Goal: Book appointment/travel/reservation

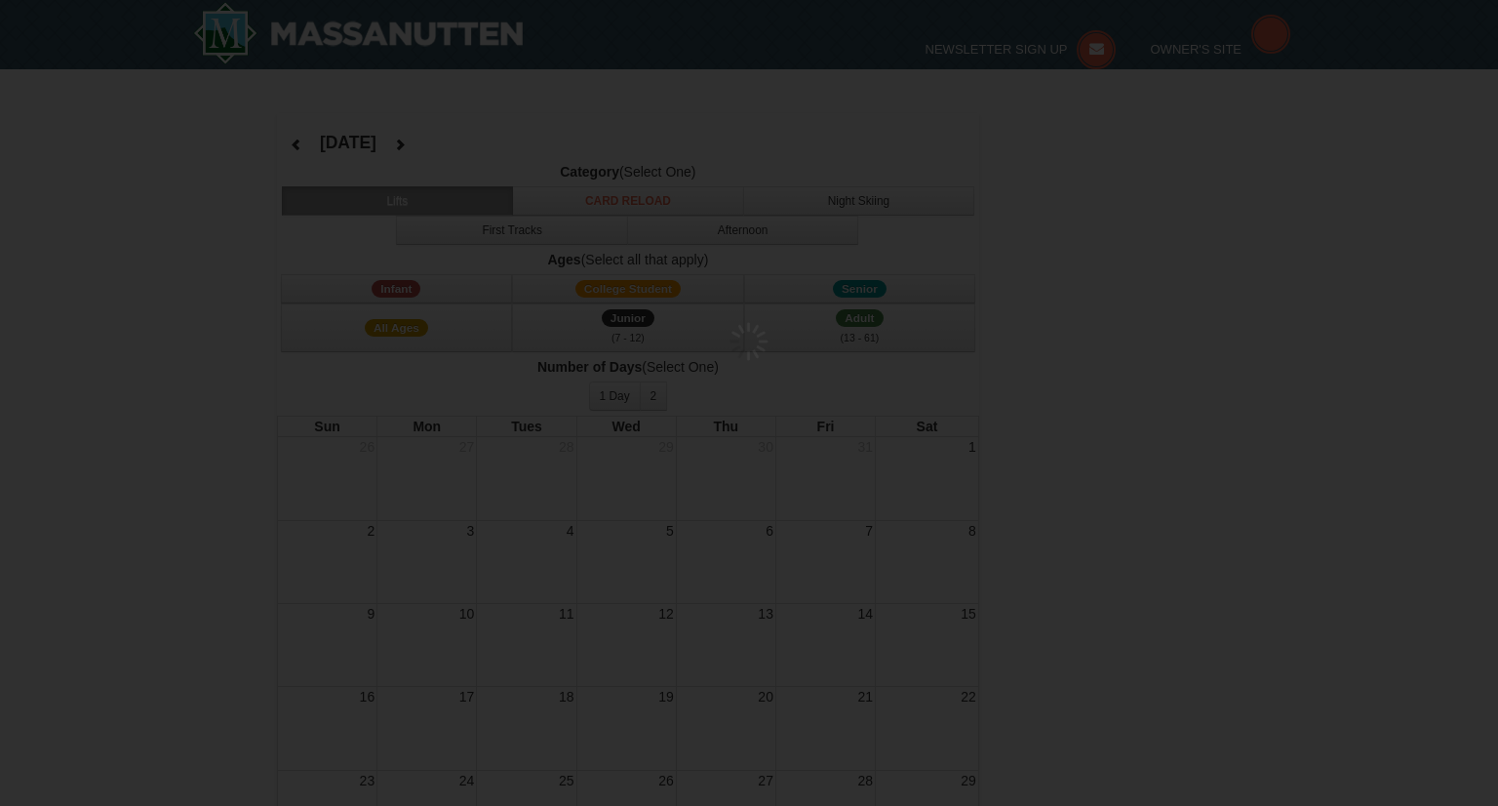
select select "11"
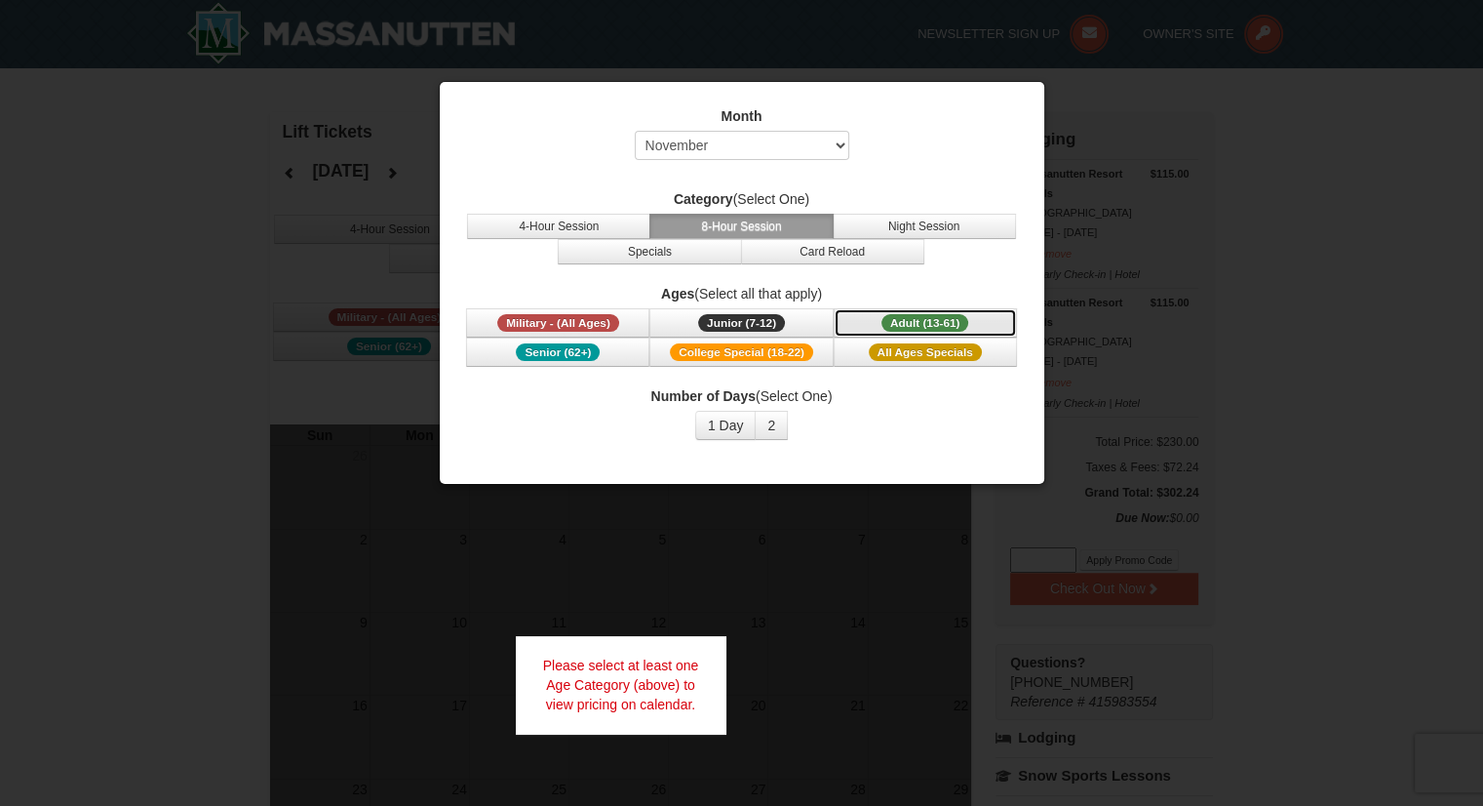
click at [919, 329] on span "Adult (13-61)" at bounding box center [926, 323] width 88 height 18
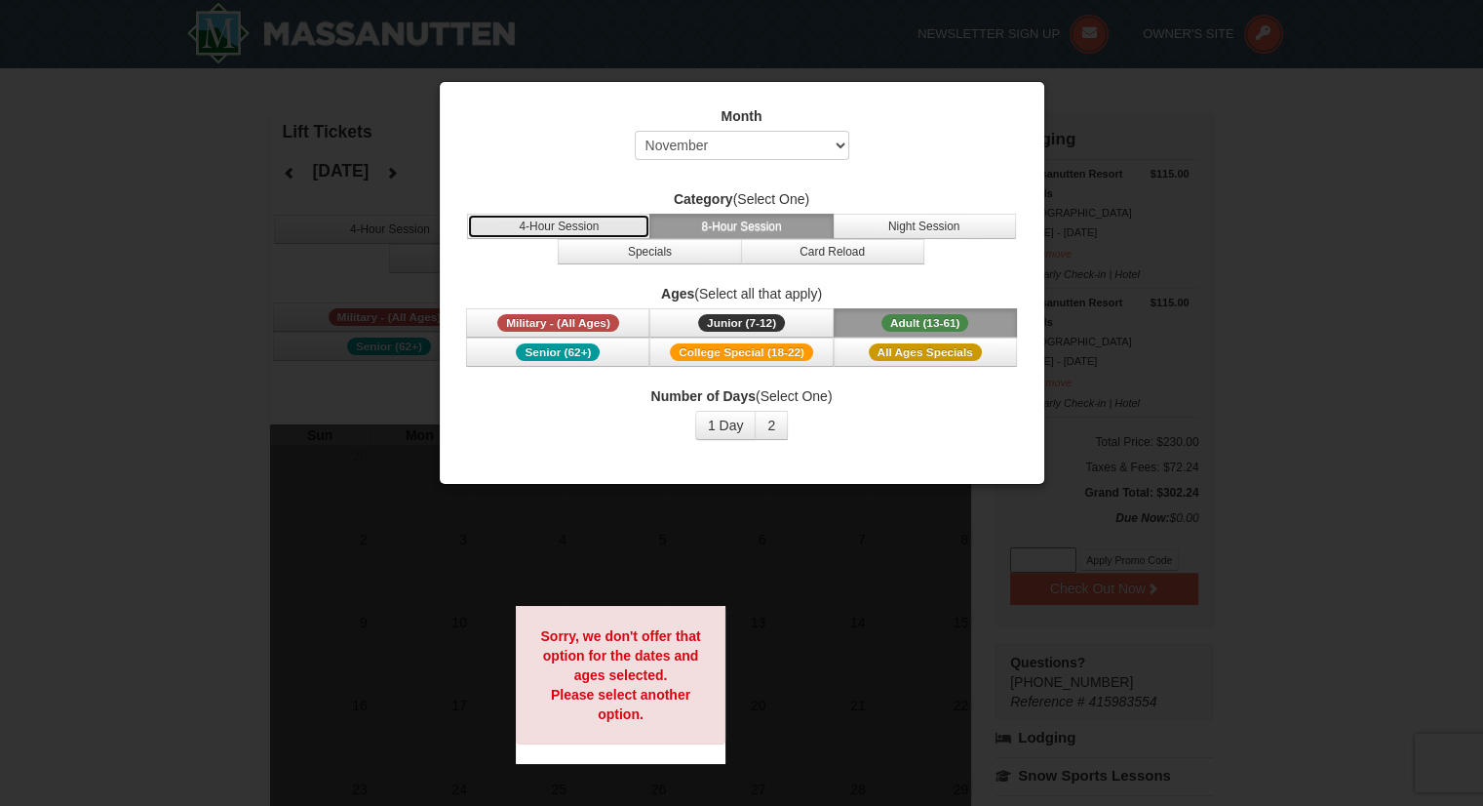
click at [583, 224] on button "4-Hour Session" at bounding box center [558, 226] width 183 height 25
click at [754, 226] on button "8-Hour Session" at bounding box center [741, 226] width 183 height 25
click at [929, 223] on button "Night Session" at bounding box center [924, 226] width 183 height 25
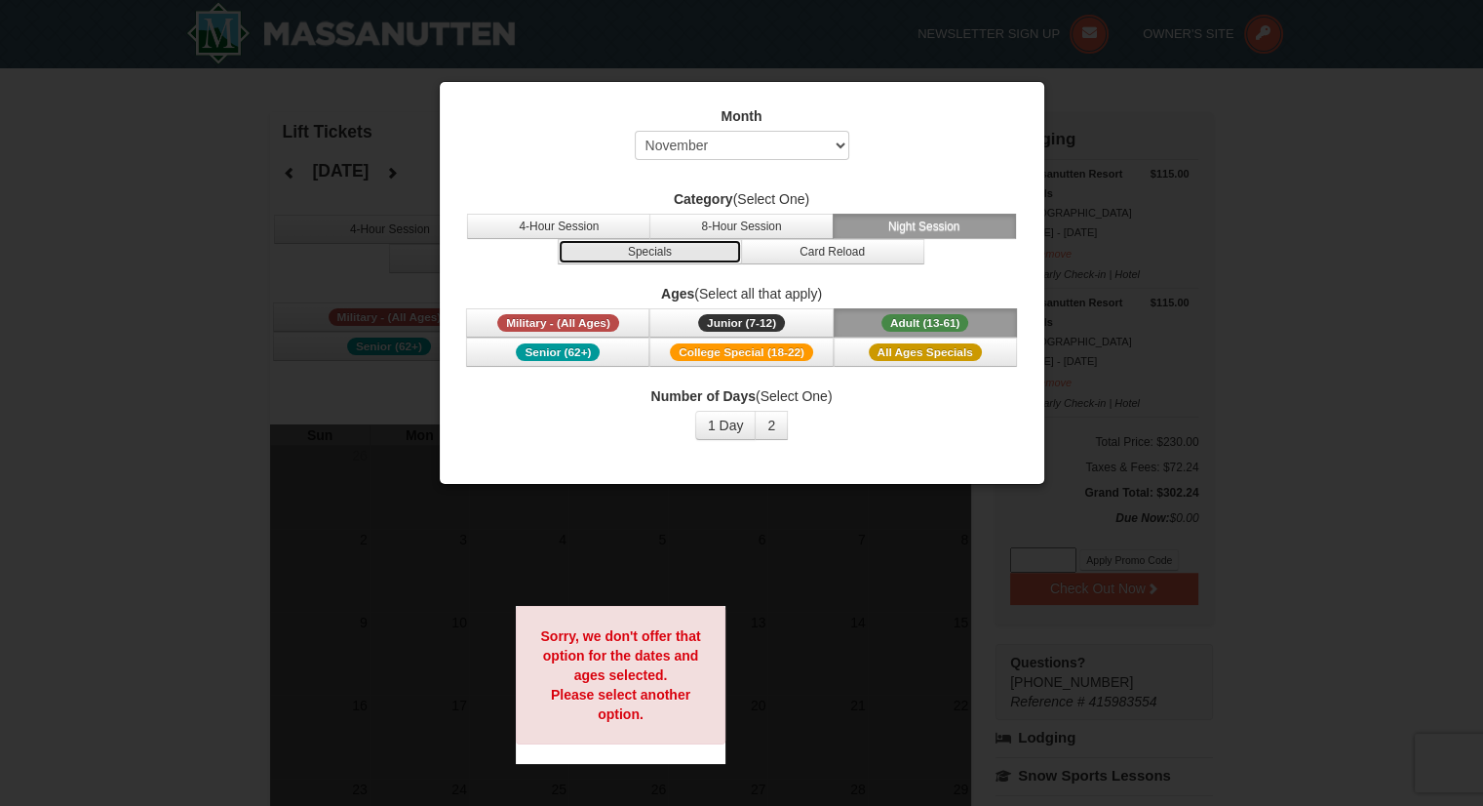
click at [645, 248] on button "Specials" at bounding box center [649, 251] width 183 height 25
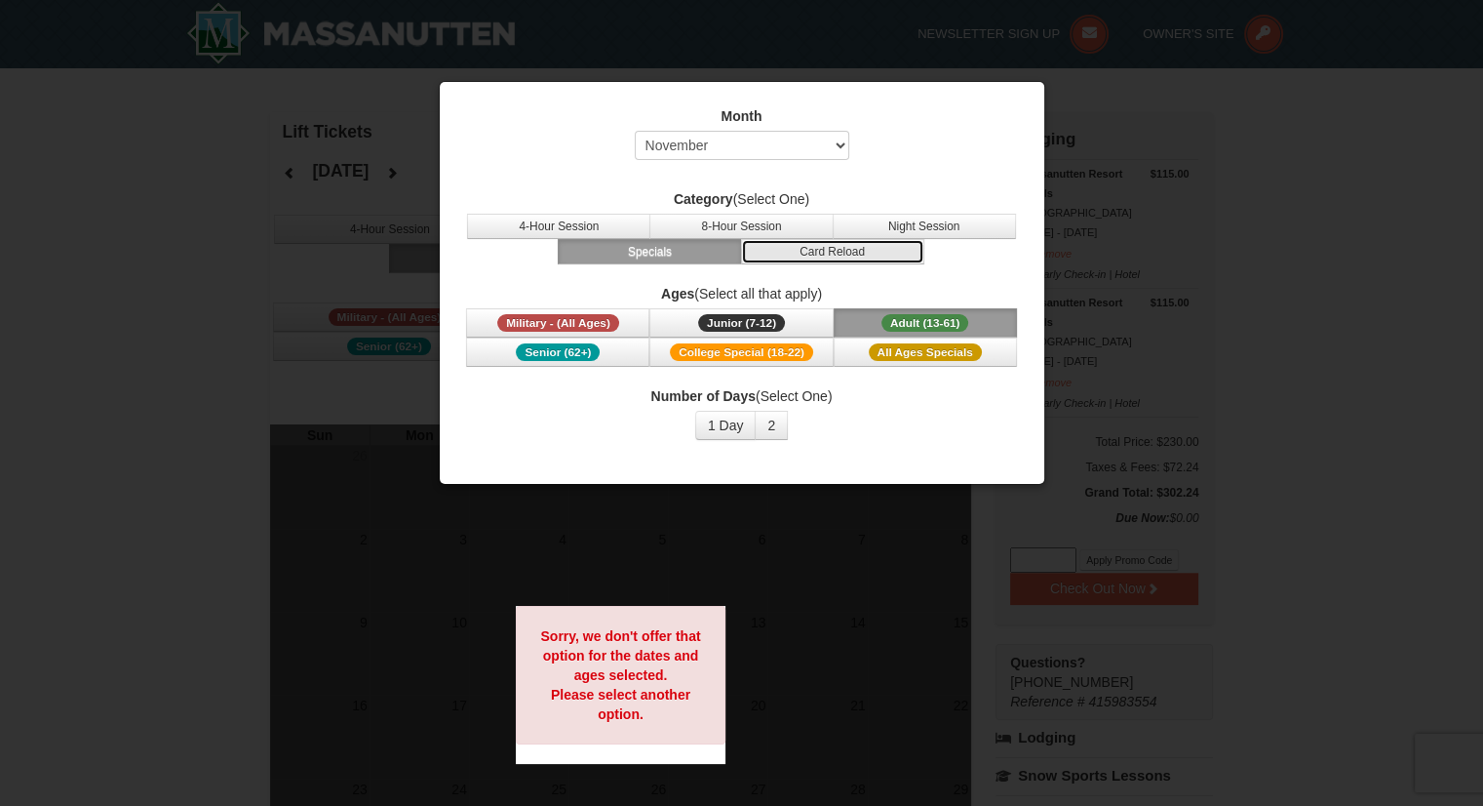
click at [779, 255] on button "Card Reload" at bounding box center [832, 251] width 183 height 25
click at [768, 424] on button "2" at bounding box center [771, 425] width 33 height 29
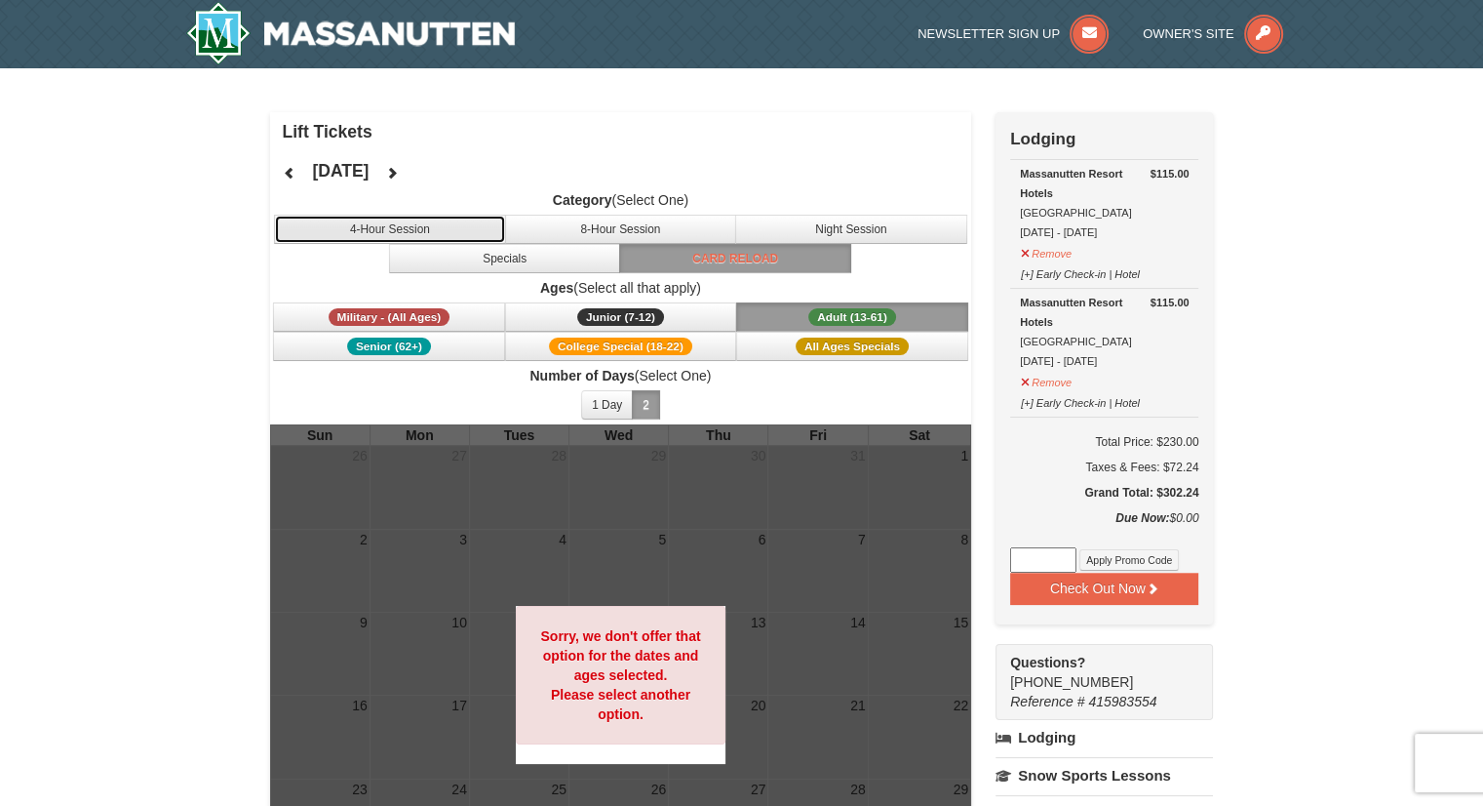
click at [392, 222] on button "4-Hour Session" at bounding box center [390, 229] width 232 height 29
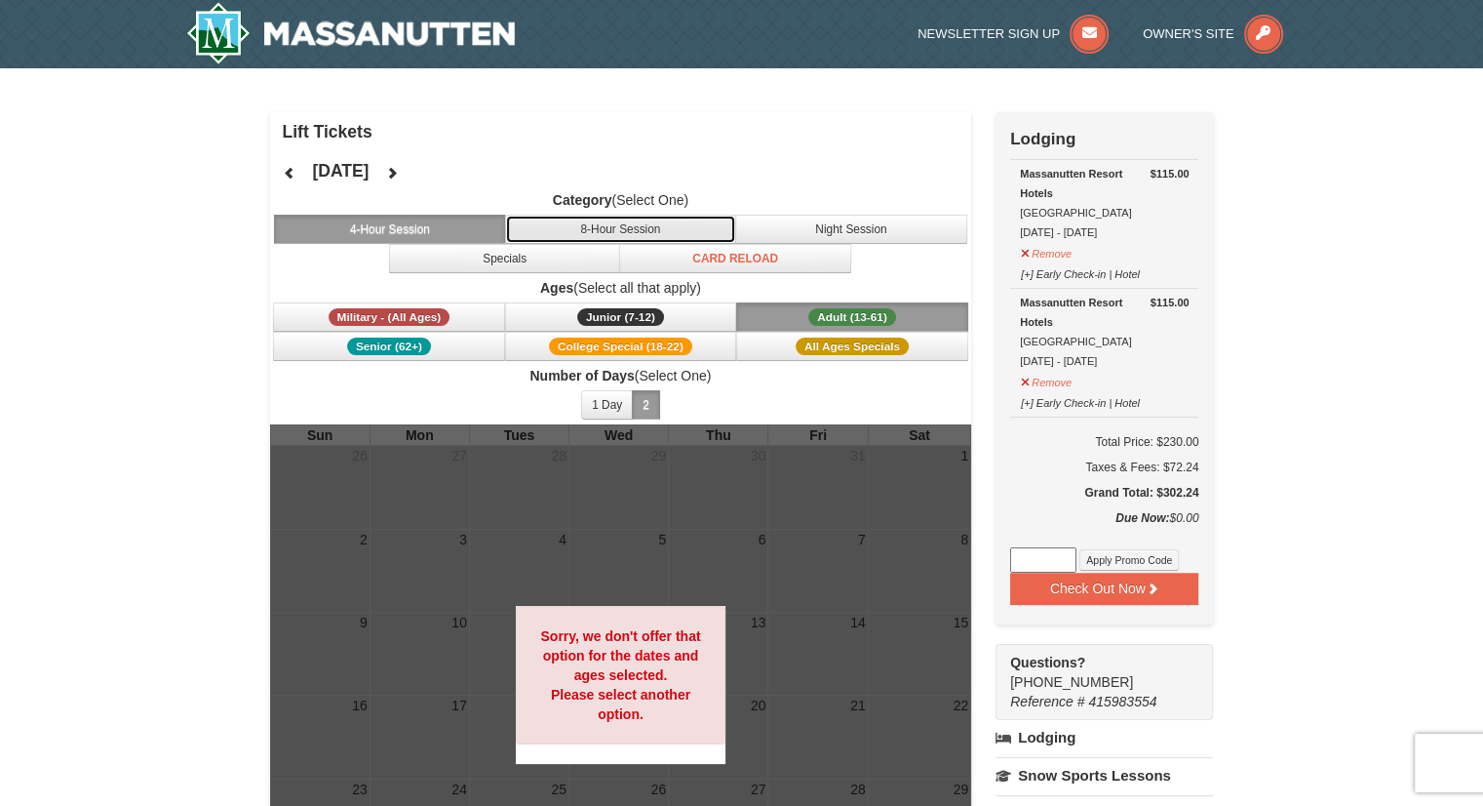
click at [621, 227] on button "8-Hour Session" at bounding box center [621, 229] width 232 height 29
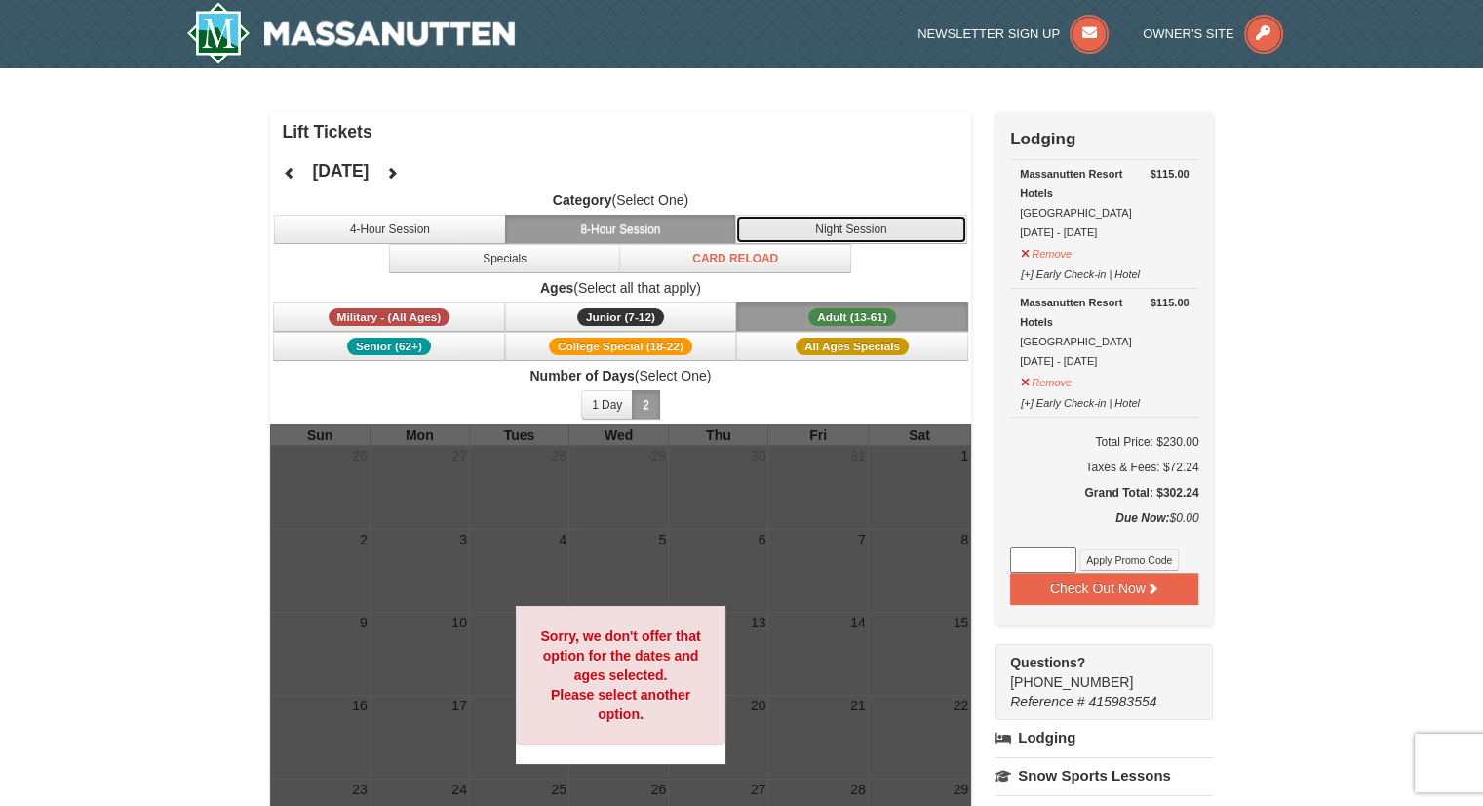
click at [862, 233] on button "Night Session" at bounding box center [851, 229] width 232 height 29
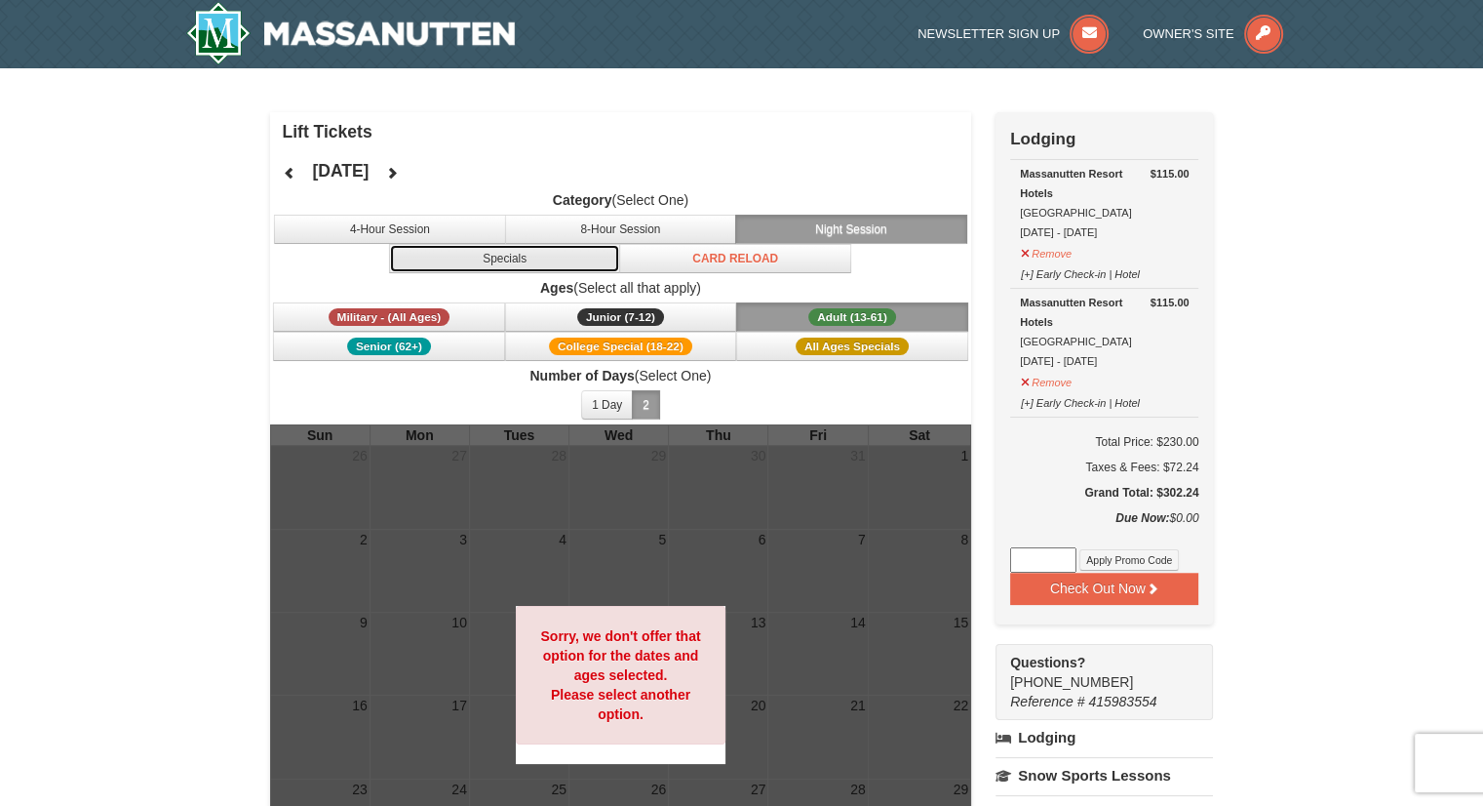
click at [534, 265] on button "Specials" at bounding box center [505, 258] width 232 height 29
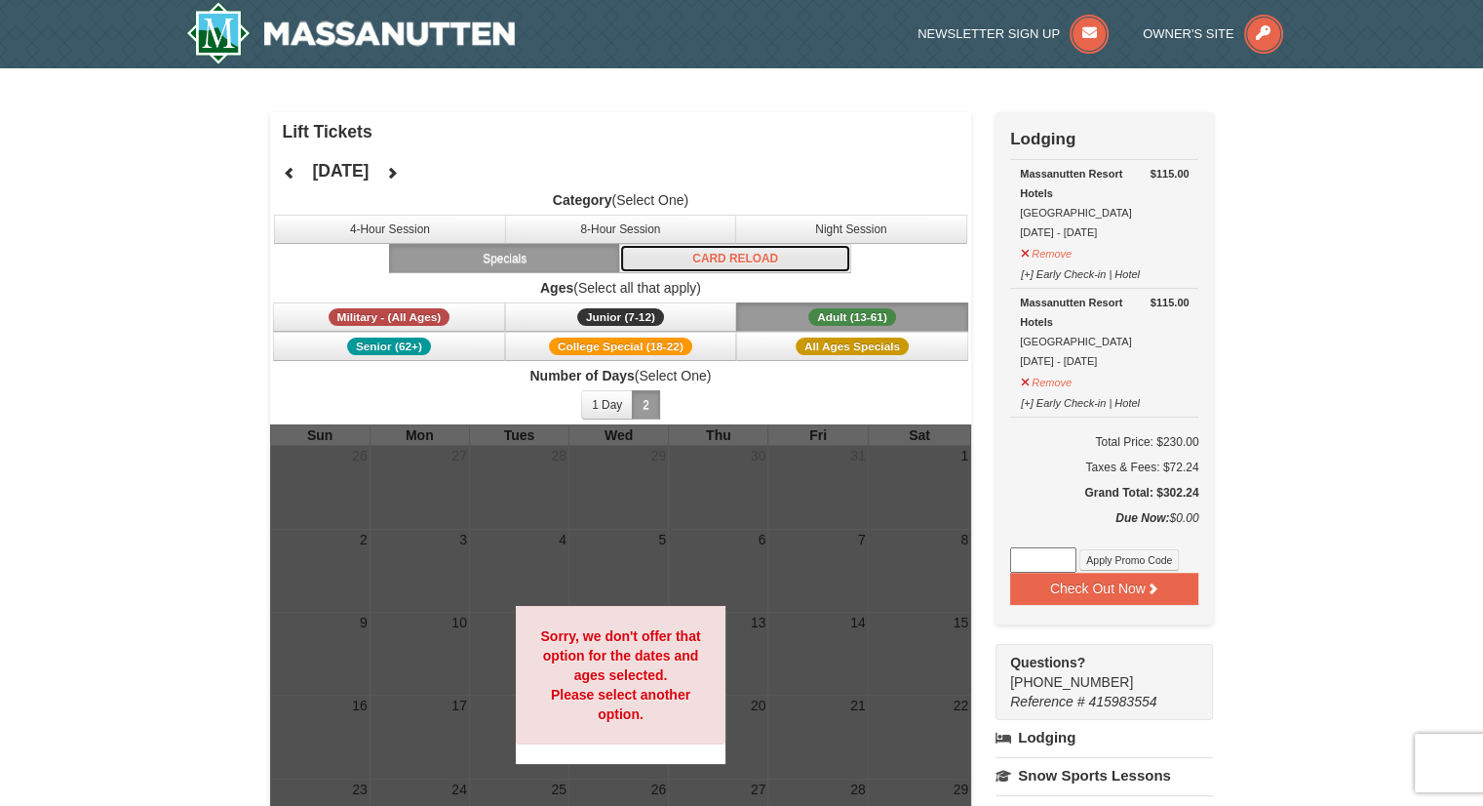
click at [737, 249] on button "Card Reload" at bounding box center [735, 258] width 232 height 29
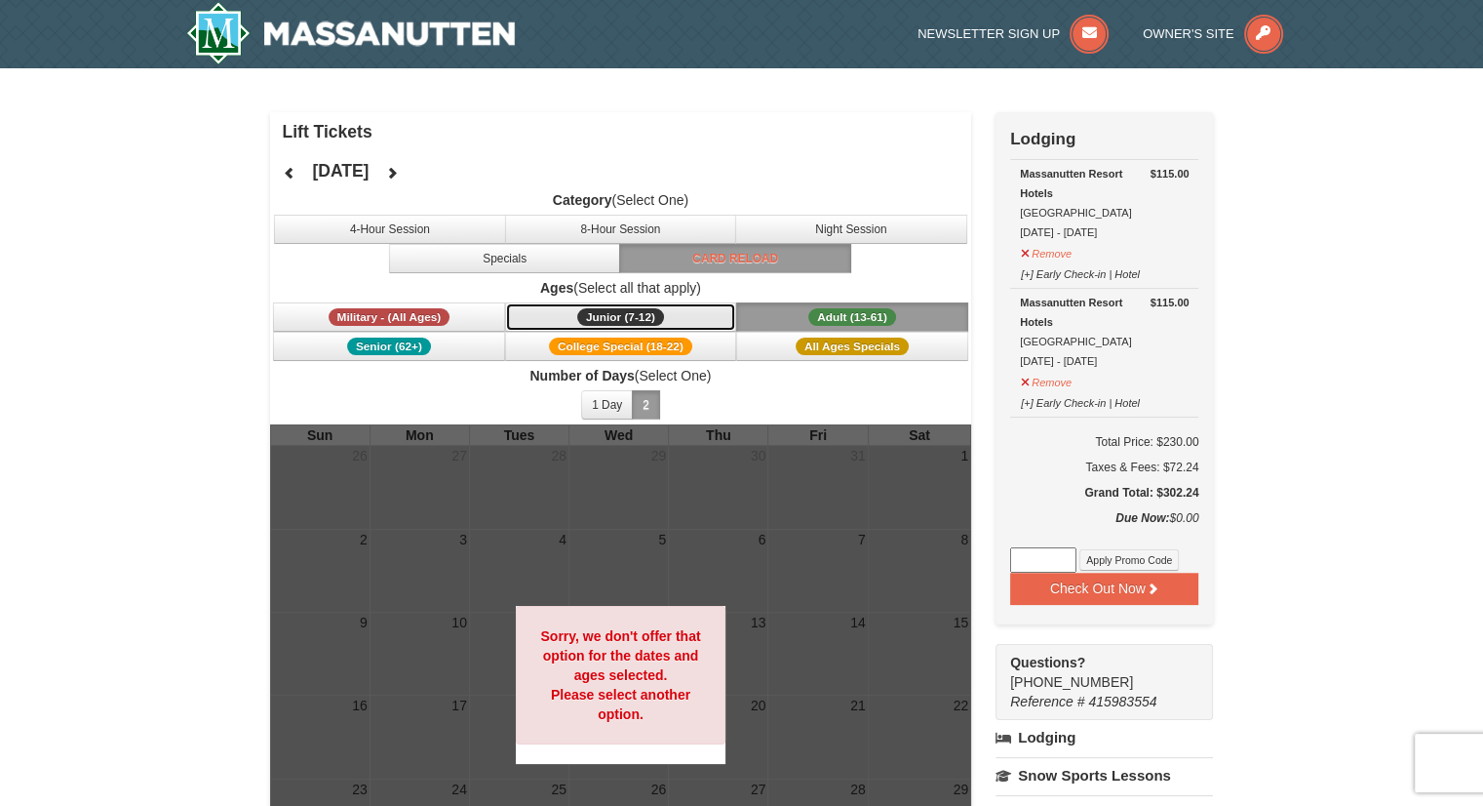
click at [620, 316] on span "Junior (7-12)" at bounding box center [620, 317] width 87 height 18
